Goal: Information Seeking & Learning: Learn about a topic

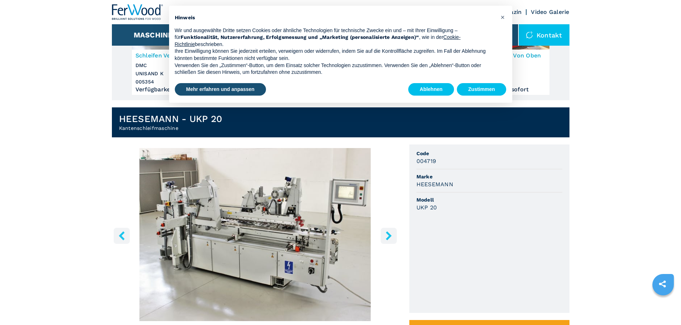
scroll to position [107, 0]
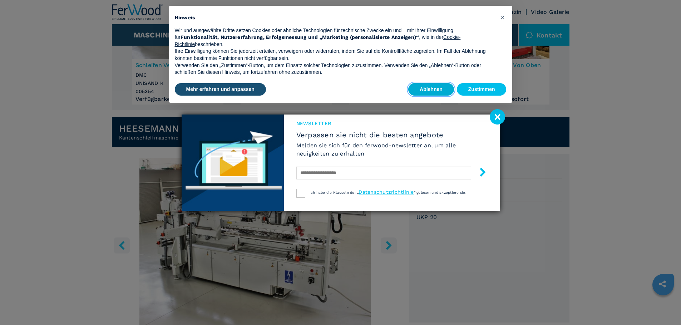
click at [433, 89] on button "Ablehnen" at bounding box center [431, 89] width 46 height 13
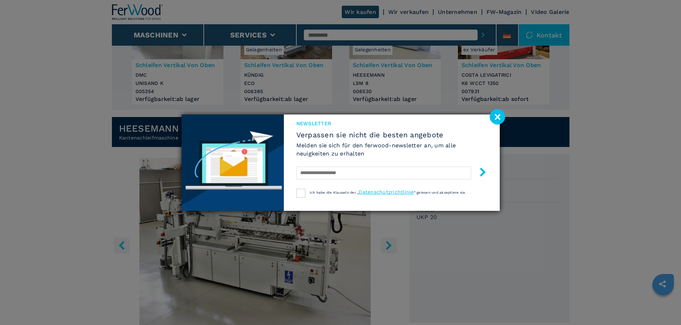
click at [493, 118] on image at bounding box center [496, 116] width 15 height 15
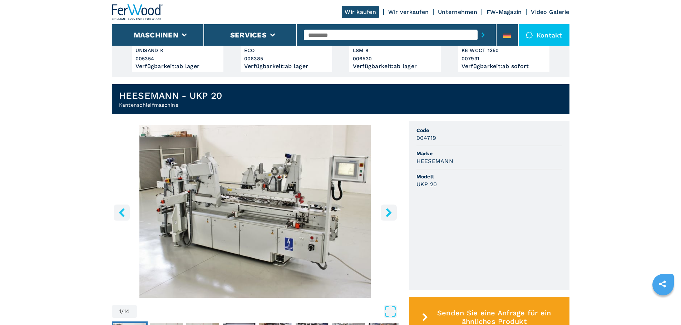
scroll to position [214, 0]
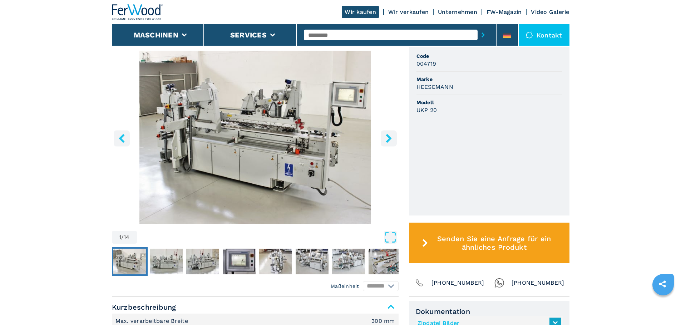
click at [389, 140] on icon "right-button" at bounding box center [388, 138] width 6 height 9
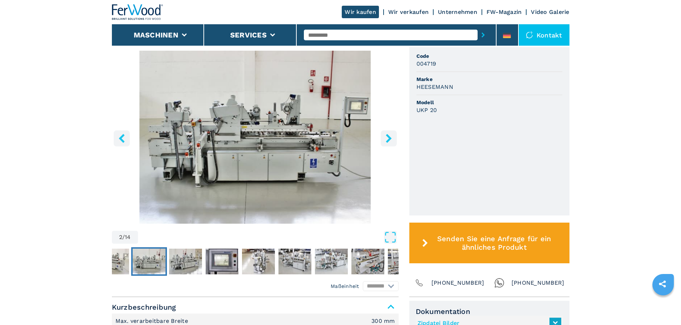
click at [387, 140] on icon "right-button" at bounding box center [388, 138] width 6 height 9
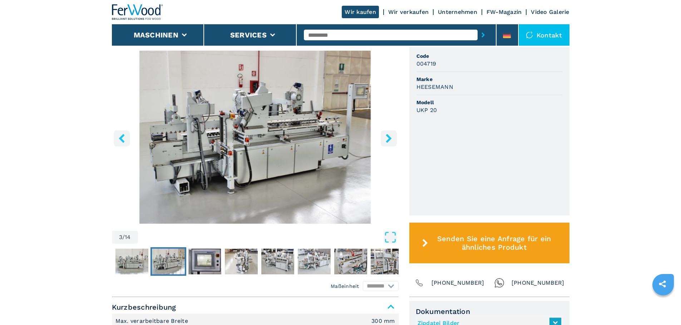
click at [392, 141] on icon "right-button" at bounding box center [388, 138] width 9 height 9
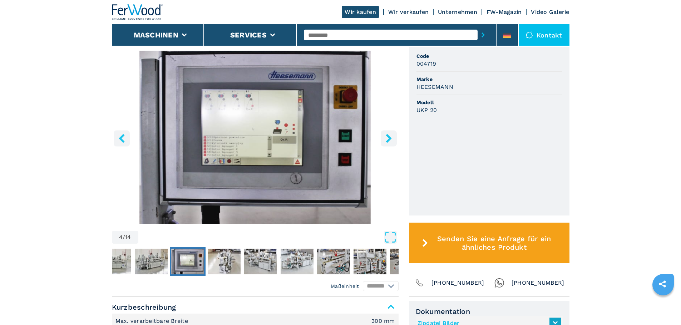
click at [378, 141] on img "Go to Slide 4" at bounding box center [255, 137] width 287 height 173
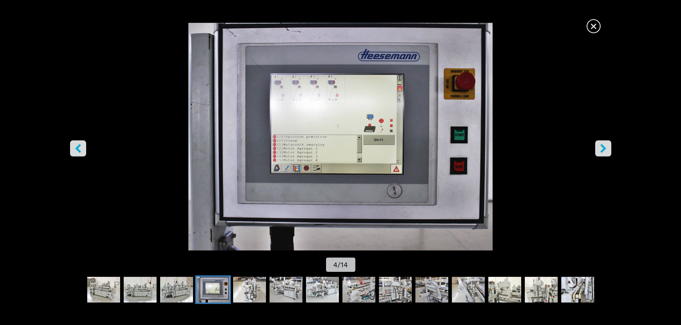
click at [600, 148] on icon "right-button" at bounding box center [602, 148] width 9 height 9
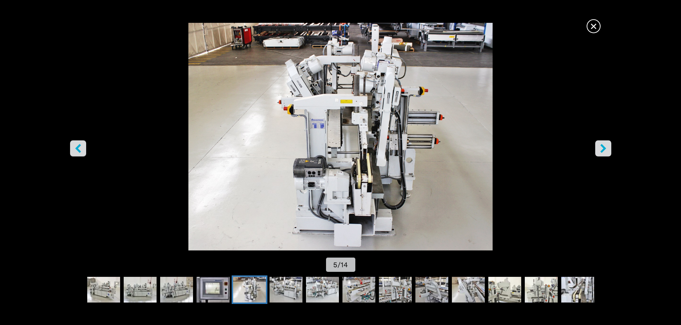
click at [602, 145] on icon "right-button" at bounding box center [603, 148] width 6 height 9
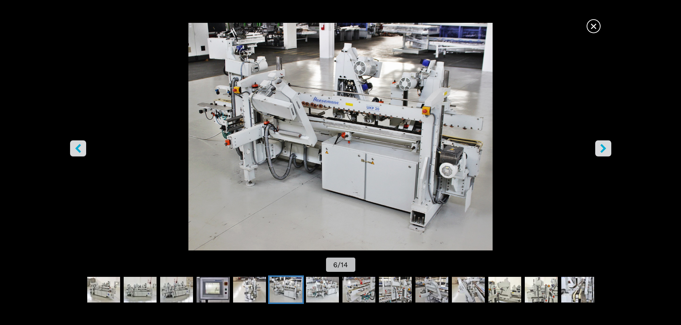
click at [602, 148] on icon "right-button" at bounding box center [603, 148] width 6 height 9
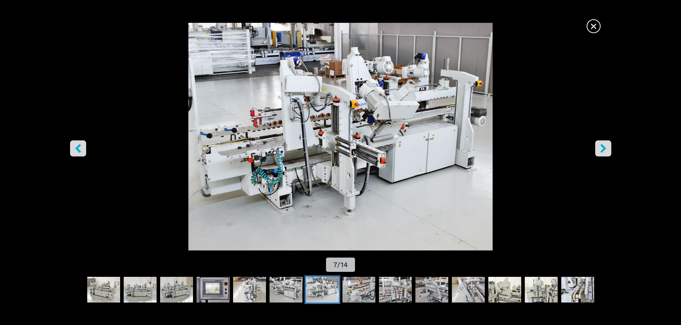
click at [607, 151] on icon "right-button" at bounding box center [602, 148] width 9 height 9
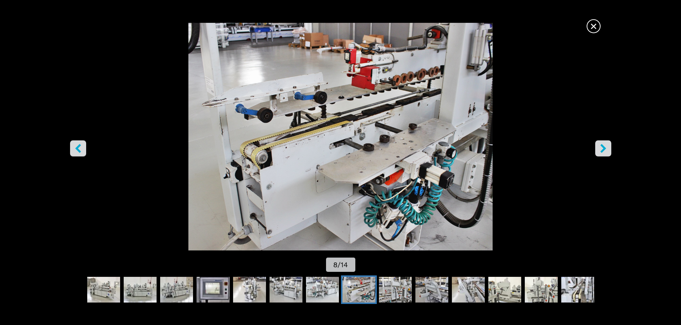
click at [607, 151] on icon "right-button" at bounding box center [602, 148] width 9 height 9
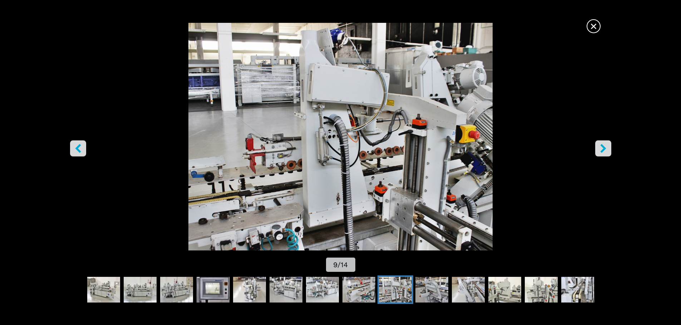
click at [606, 150] on icon "right-button" at bounding box center [602, 148] width 9 height 9
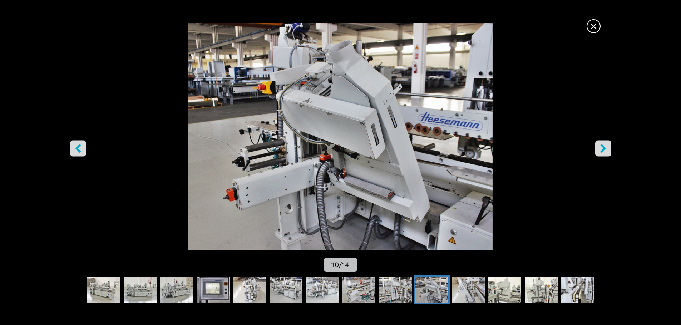
click at [606, 149] on icon "right-button" at bounding box center [602, 148] width 9 height 9
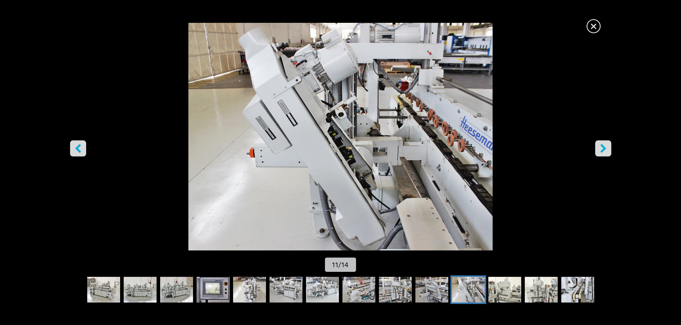
click at [602, 148] on icon "right-button" at bounding box center [602, 148] width 9 height 9
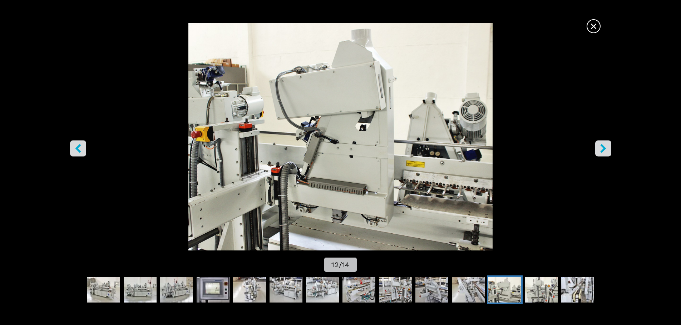
click at [601, 148] on icon "right-button" at bounding box center [602, 148] width 9 height 9
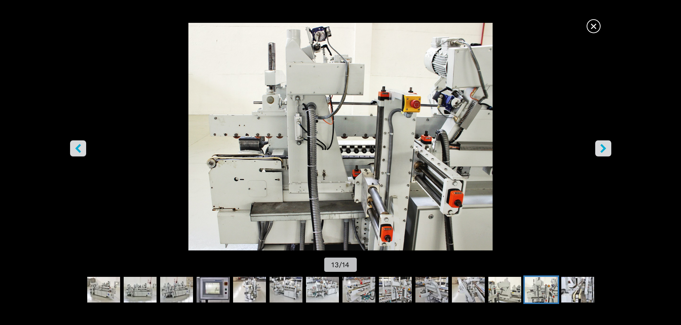
click at [601, 148] on icon "right-button" at bounding box center [602, 148] width 9 height 9
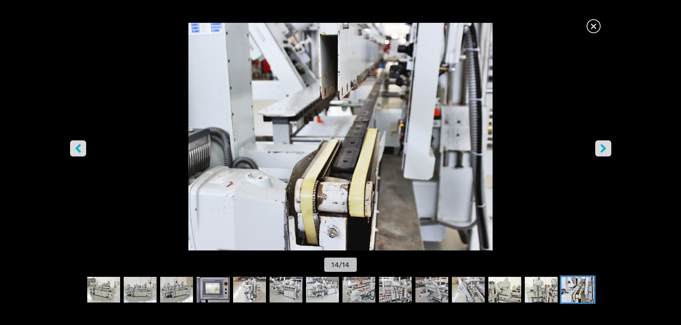
click at [599, 147] on icon "right-button" at bounding box center [602, 148] width 9 height 9
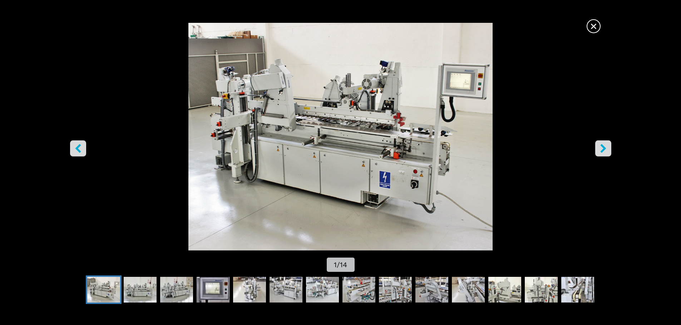
click at [599, 147] on icon "right-button" at bounding box center [602, 148] width 9 height 9
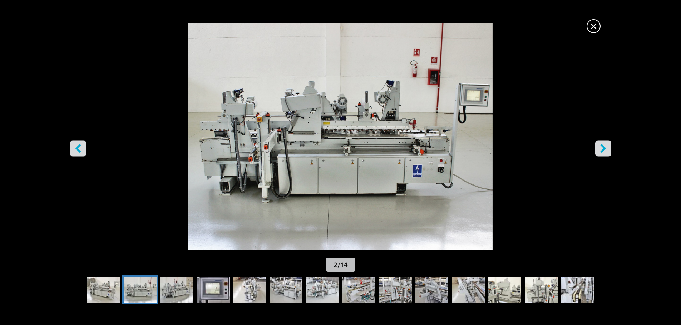
click at [594, 20] on span "×" at bounding box center [593, 25] width 13 height 13
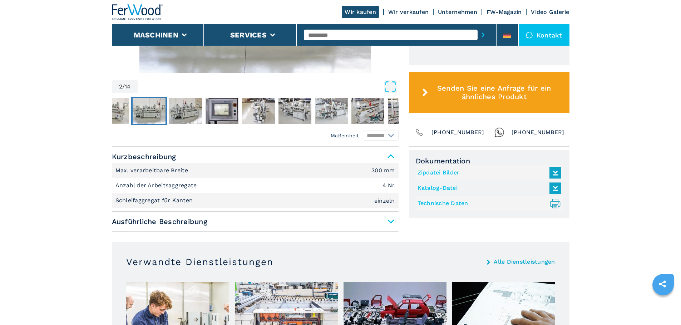
scroll to position [334, 0]
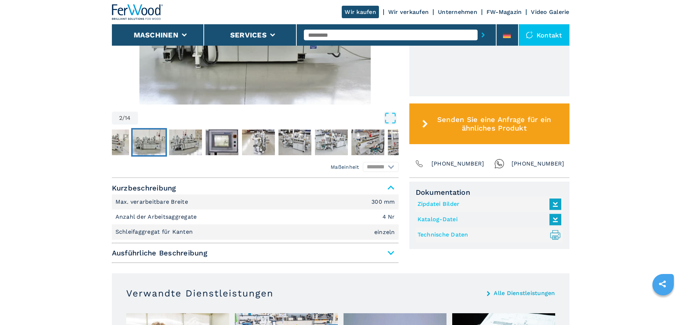
click at [390, 253] on span "Ausführliche Beschreibung" at bounding box center [255, 253] width 287 height 13
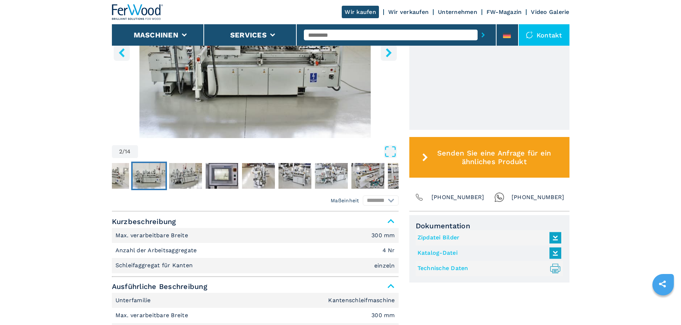
scroll to position [155, 0]
